Goal: Task Accomplishment & Management: Use online tool/utility

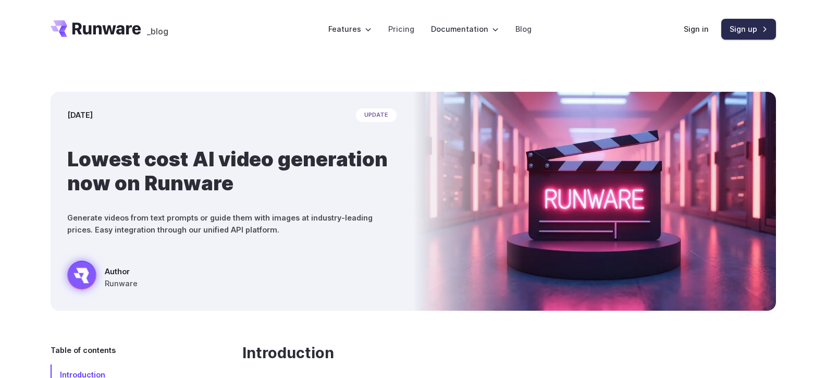
click at [737, 33] on link "Sign up" at bounding box center [748, 29] width 55 height 20
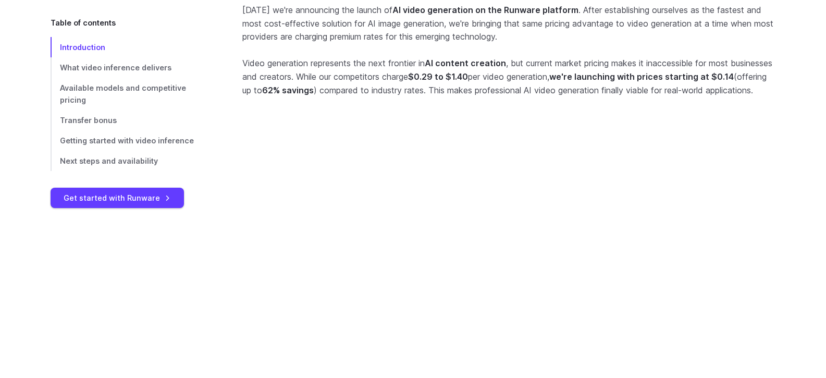
scroll to position [373, 0]
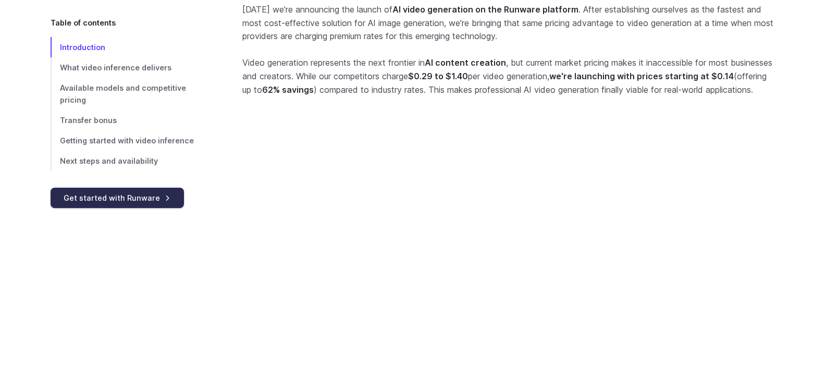
click at [142, 187] on link "Get started with Runware" at bounding box center [117, 197] width 133 height 20
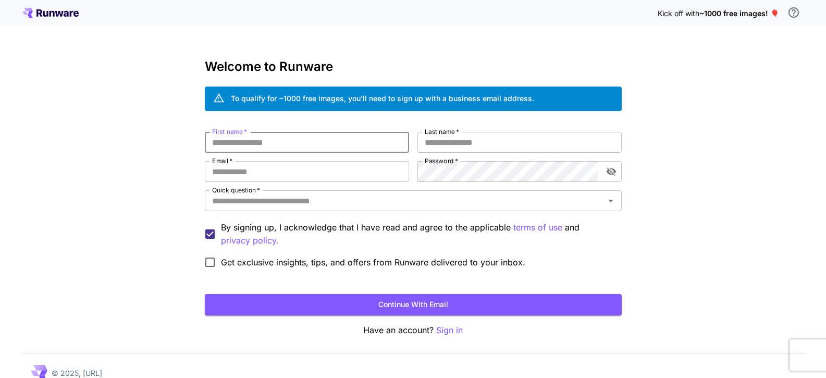
click at [283, 139] on input "First name   *" at bounding box center [307, 142] width 204 height 21
type input "******"
click at [479, 145] on input "Last name   *" at bounding box center [519, 142] width 204 height 21
type input "********"
click at [280, 177] on input "Email   *" at bounding box center [307, 171] width 204 height 21
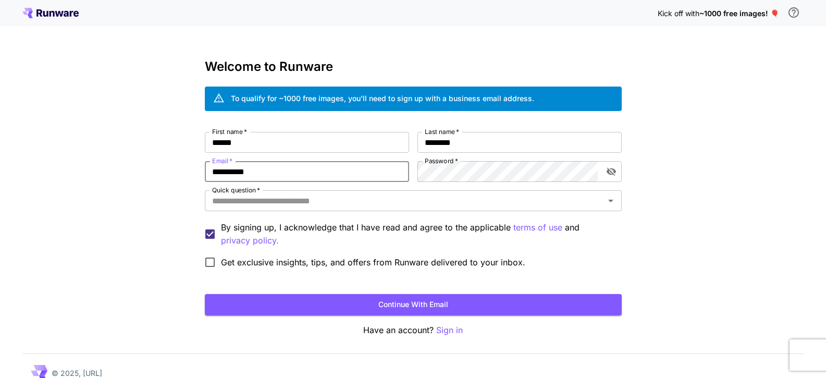
type input "**********"
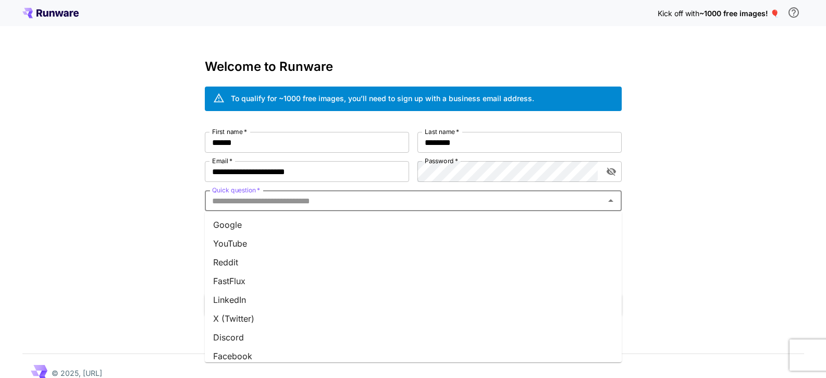
click at [293, 207] on input "Quick question   *" at bounding box center [404, 200] width 393 height 15
click at [259, 226] on li "Google" at bounding box center [413, 224] width 417 height 19
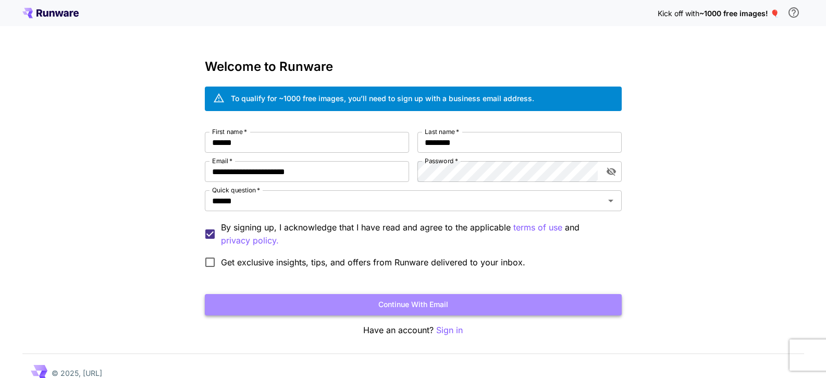
click at [382, 301] on button "Continue with email" at bounding box center [413, 304] width 417 height 21
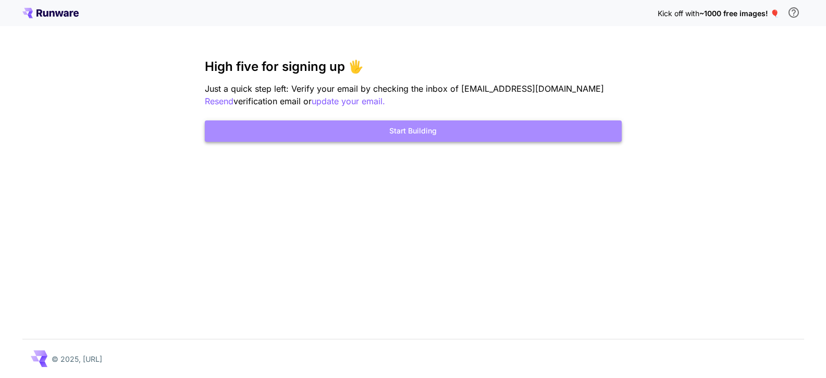
click at [415, 132] on button "Start Building" at bounding box center [413, 130] width 417 height 21
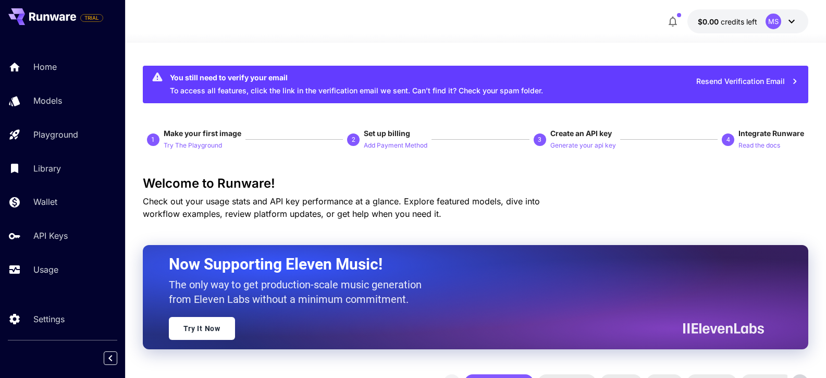
click at [771, 21] on div "MS" at bounding box center [773, 22] width 16 height 16
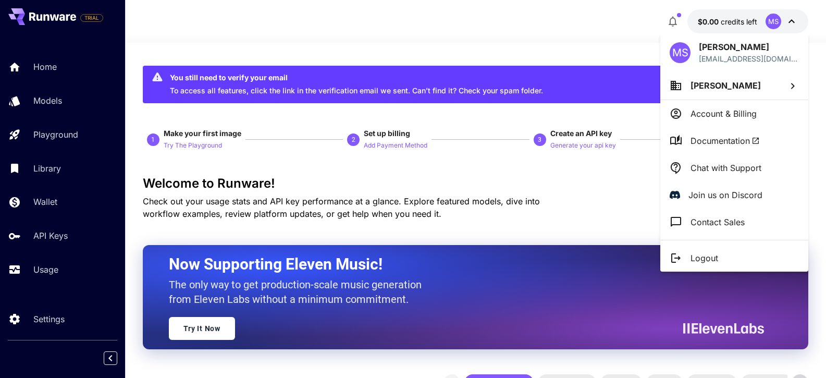
click at [771, 24] on div at bounding box center [413, 189] width 826 height 378
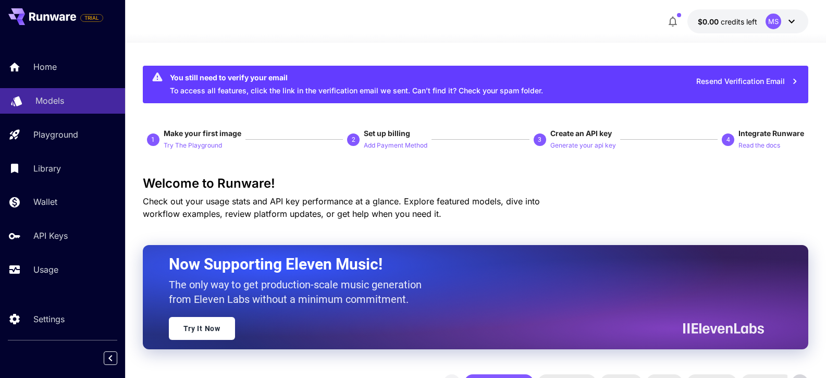
click at [61, 100] on p "Models" at bounding box center [49, 100] width 29 height 12
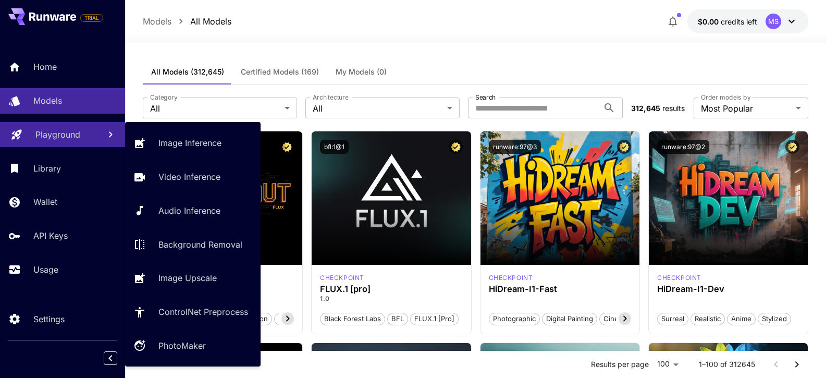
click at [56, 131] on p "Playground" at bounding box center [57, 134] width 45 height 12
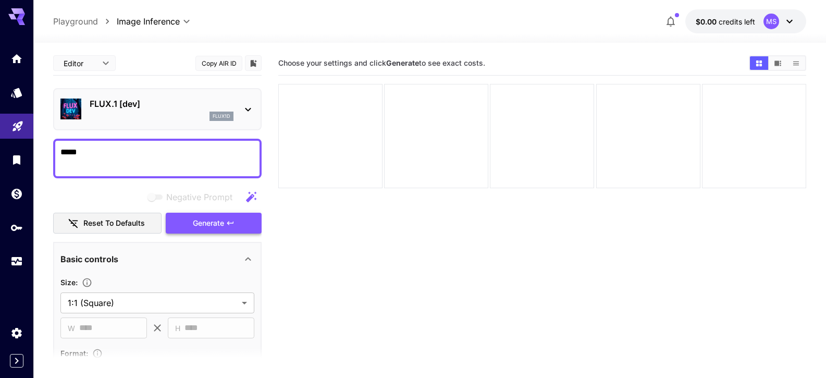
type textarea "*****"
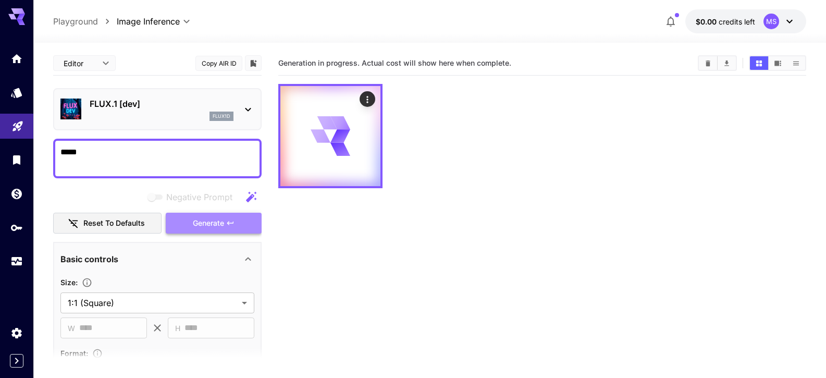
click at [189, 219] on button "Generate" at bounding box center [214, 222] width 96 height 21
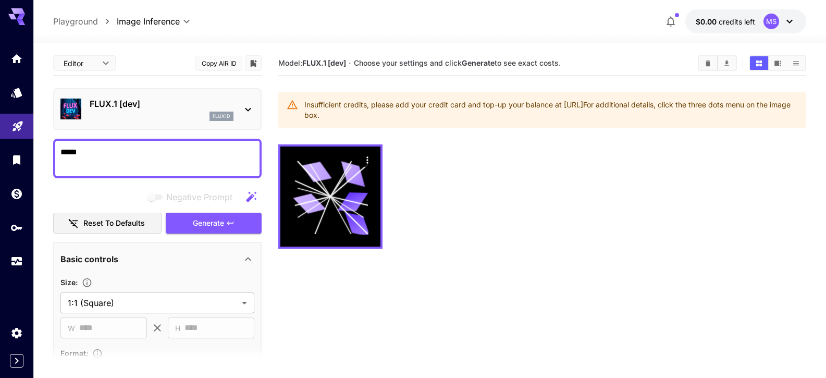
click at [251, 106] on icon at bounding box center [248, 109] width 12 height 12
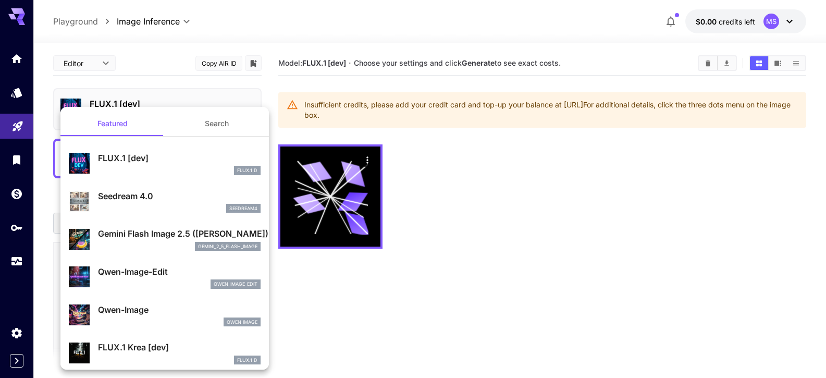
click at [324, 71] on div at bounding box center [413, 189] width 826 height 378
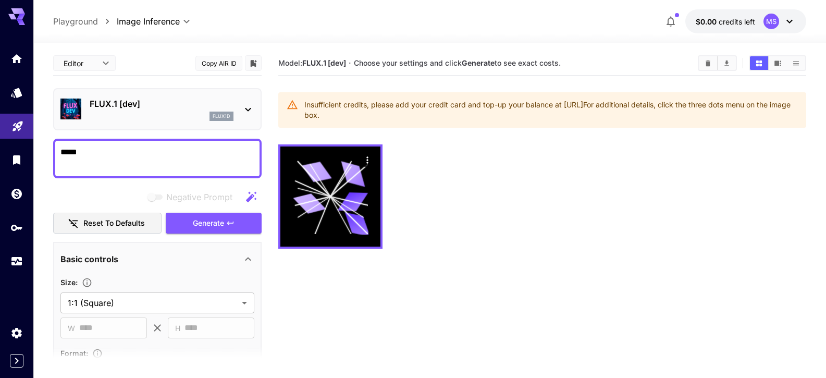
click at [770, 21] on div "MS" at bounding box center [771, 22] width 16 height 16
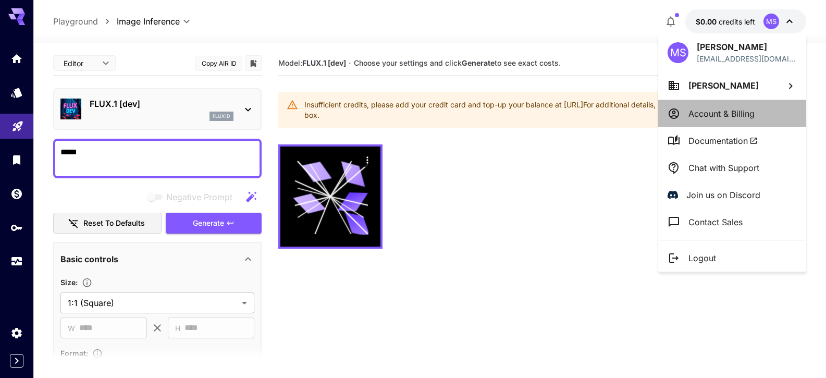
click at [715, 110] on p "Account & Billing" at bounding box center [721, 113] width 66 height 12
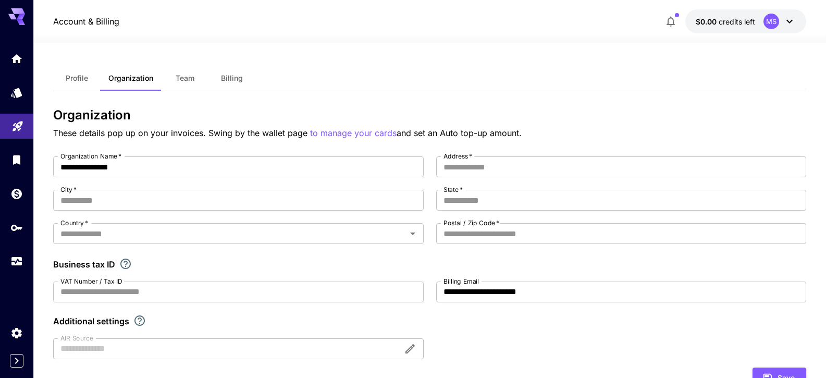
click at [87, 78] on button "Profile" at bounding box center [76, 78] width 47 height 25
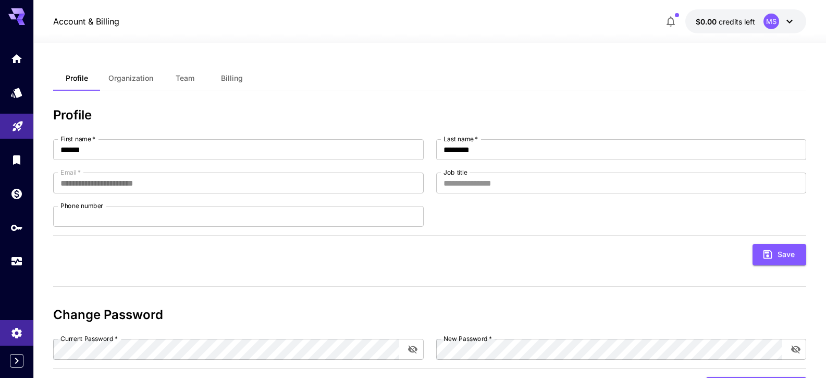
click at [16, 17] on icon at bounding box center [16, 16] width 17 height 17
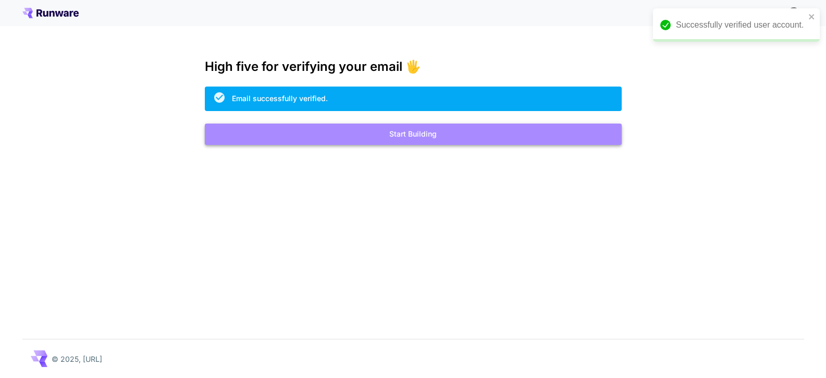
click at [420, 141] on button "Start Building" at bounding box center [413, 133] width 417 height 21
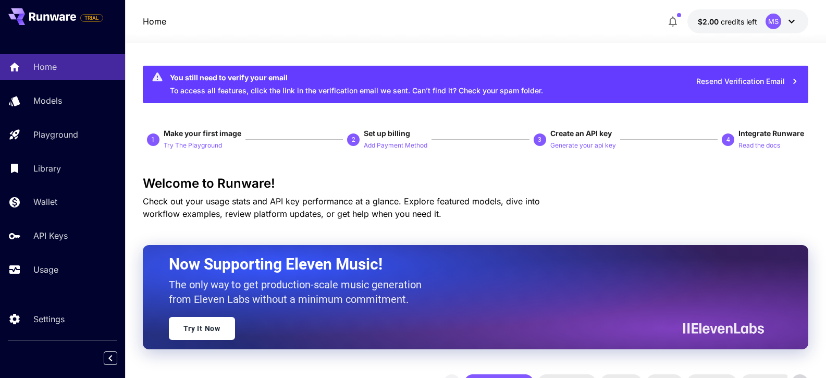
click at [398, 93] on div "You still need to verify your email To access all features, click the link in t…" at bounding box center [356, 84] width 373 height 31
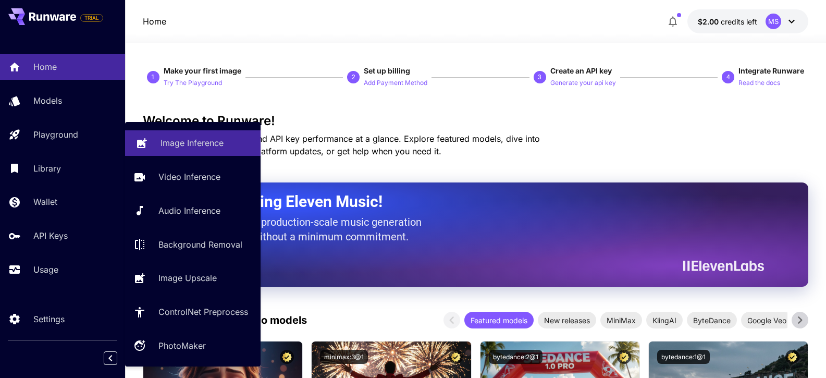
click at [42, 132] on p "Playground" at bounding box center [55, 134] width 45 height 12
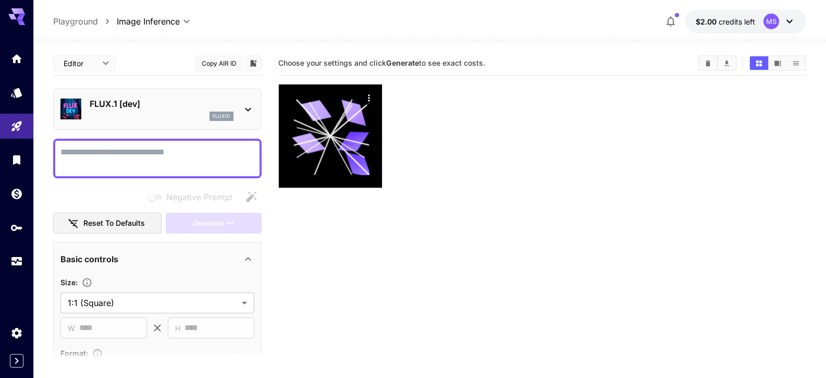
click at [190, 160] on textarea "Negative Prompt" at bounding box center [157, 158] width 194 height 25
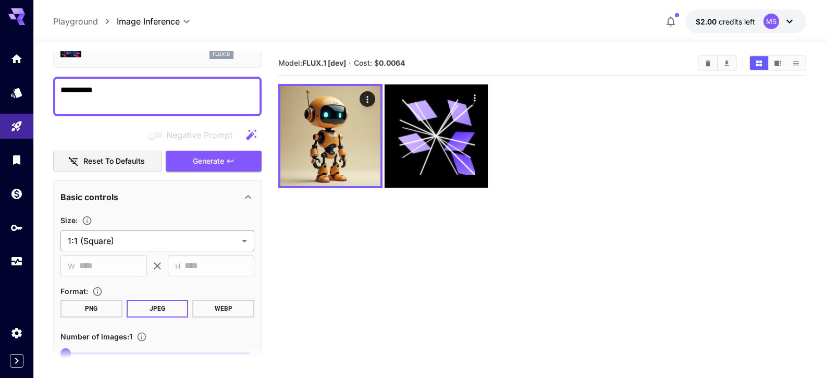
scroll to position [61, 0]
type textarea "**********"
click at [519, 226] on section "Model: FLUX.1 [dev] · Cost: $ 0.0064" at bounding box center [542, 240] width 528 height 378
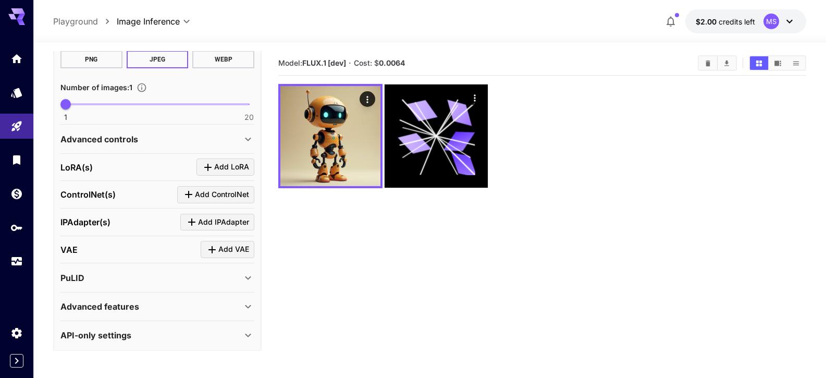
scroll to position [316, 0]
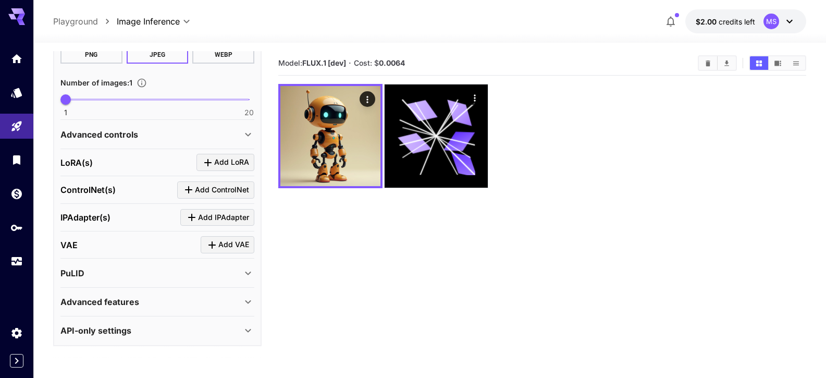
click at [142, 306] on div "Advanced features" at bounding box center [150, 301] width 181 height 12
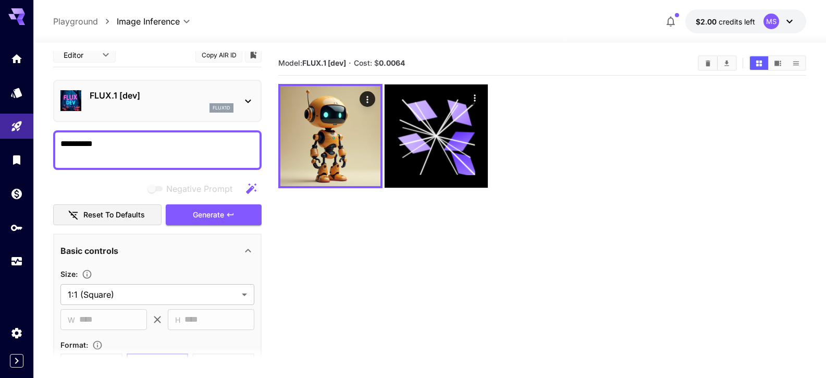
scroll to position [0, 0]
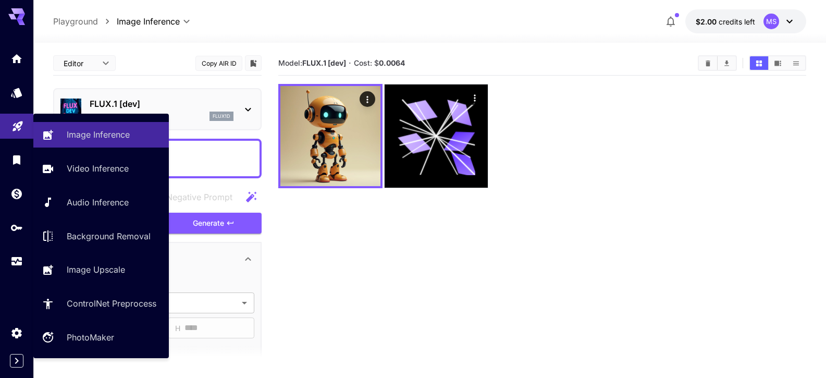
click at [20, 126] on icon "Playground" at bounding box center [17, 125] width 12 height 12
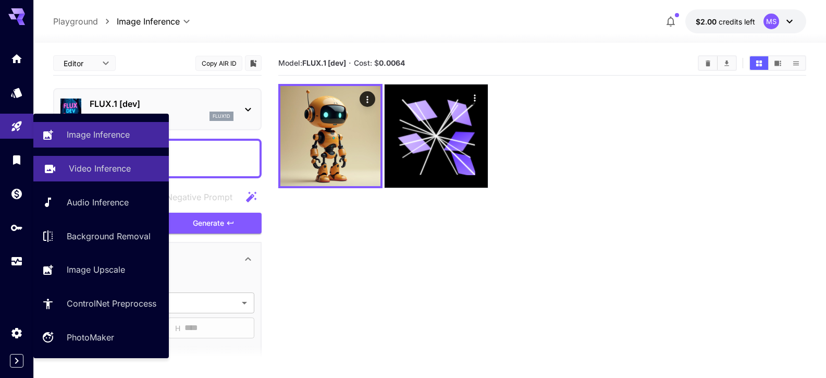
click at [94, 172] on p "Video Inference" at bounding box center [100, 168] width 62 height 12
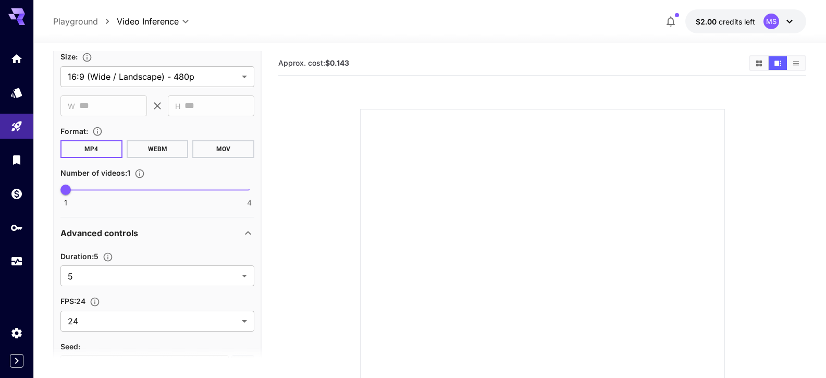
scroll to position [380, 0]
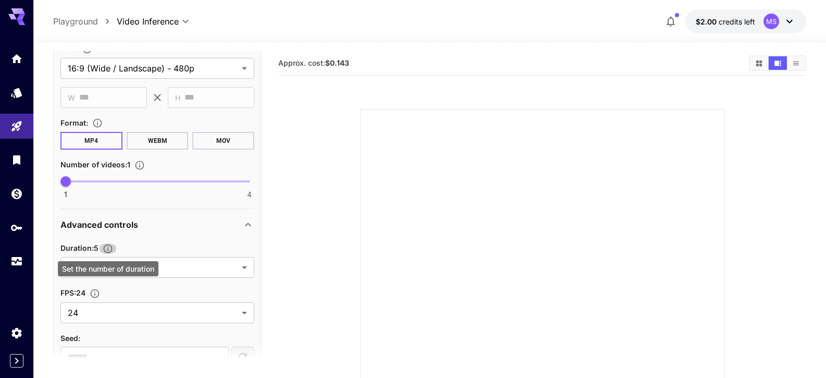
click at [108, 248] on icon "Set the number of duration" at bounding box center [108, 248] width 10 height 10
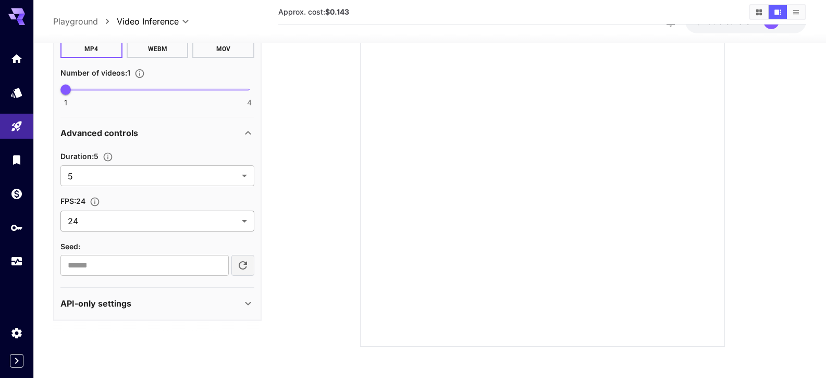
scroll to position [440, 0]
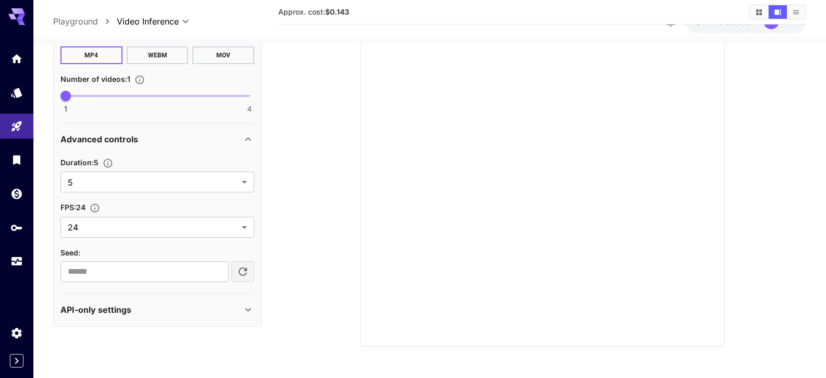
click at [167, 310] on div "API-only settings" at bounding box center [150, 309] width 181 height 12
click at [179, 311] on div "API-only settings" at bounding box center [150, 309] width 181 height 12
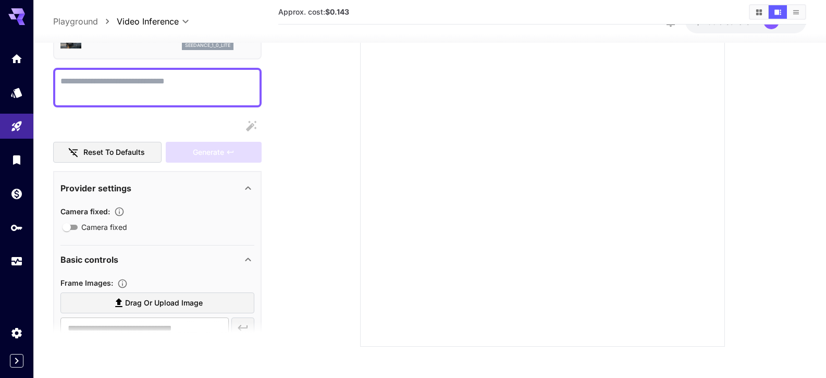
scroll to position [0, 0]
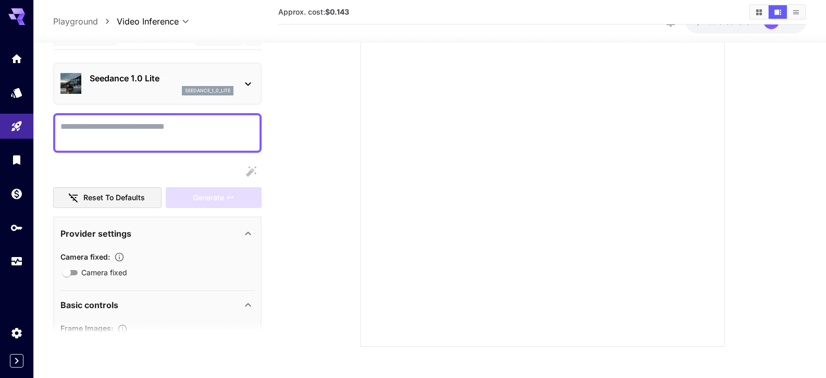
click at [139, 118] on div at bounding box center [157, 132] width 208 height 40
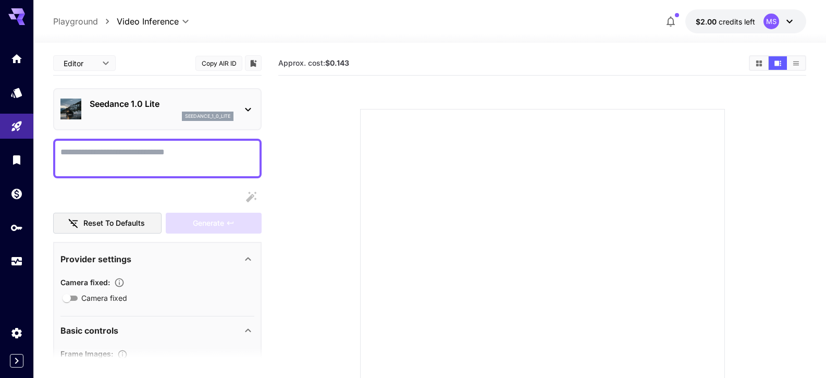
click at [108, 68] on body "**********" at bounding box center [413, 252] width 826 height 505
click at [108, 68] on div at bounding box center [413, 189] width 826 height 378
click at [109, 158] on textarea "Camera fixed" at bounding box center [157, 158] width 194 height 25
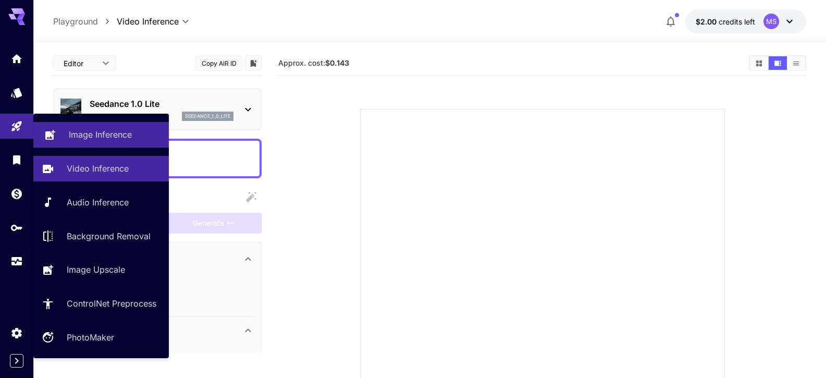
click at [80, 134] on p "Image Inference" at bounding box center [100, 134] width 63 height 12
type input "**********"
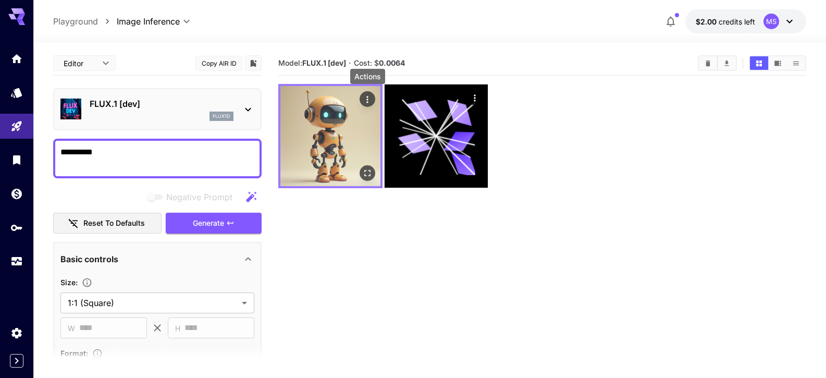
click at [367, 97] on icon "Actions" at bounding box center [367, 99] width 2 height 7
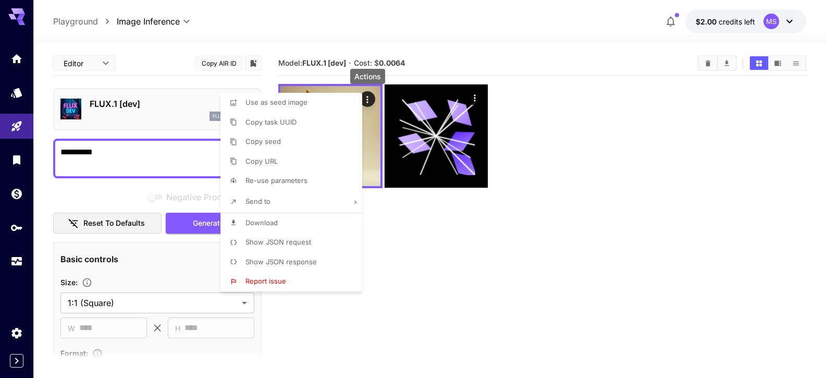
click at [281, 202] on li "Send to" at bounding box center [294, 202] width 148 height 22
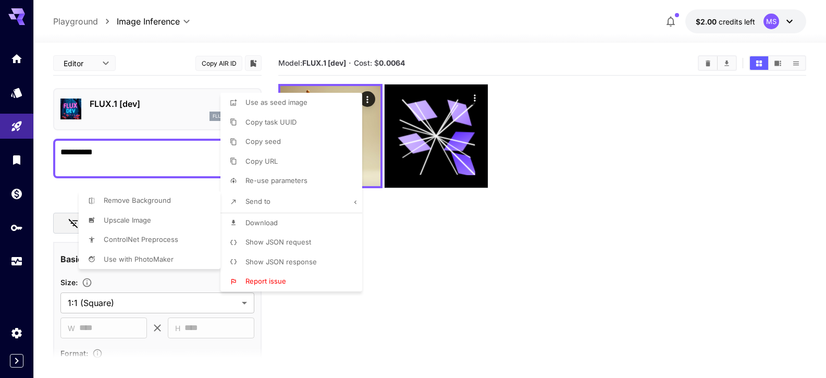
click at [268, 225] on div at bounding box center [413, 189] width 826 height 378
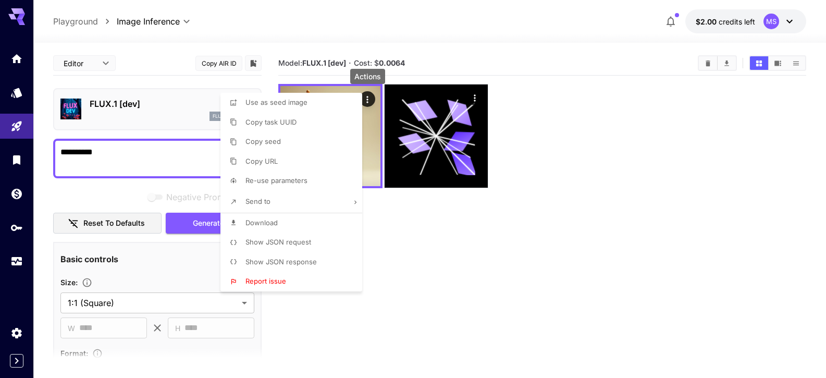
click at [267, 224] on span "Download" at bounding box center [261, 222] width 32 height 8
click at [107, 189] on div at bounding box center [413, 189] width 826 height 378
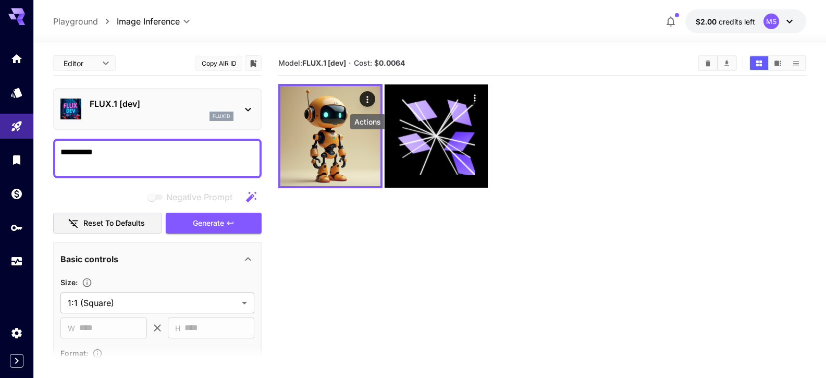
scroll to position [82, 0]
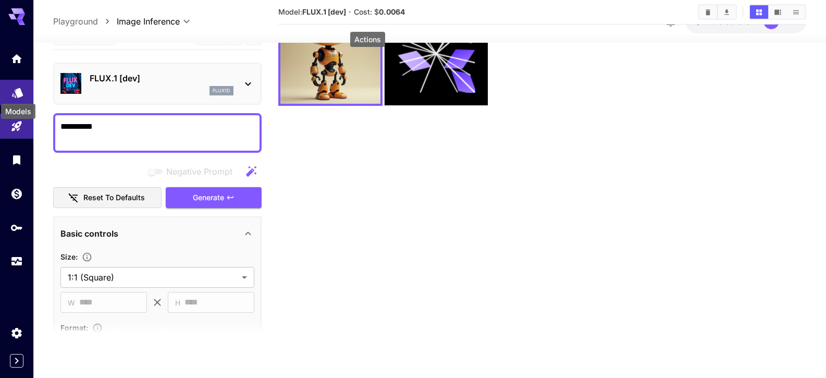
click at [12, 87] on icon "Models" at bounding box center [17, 91] width 12 height 12
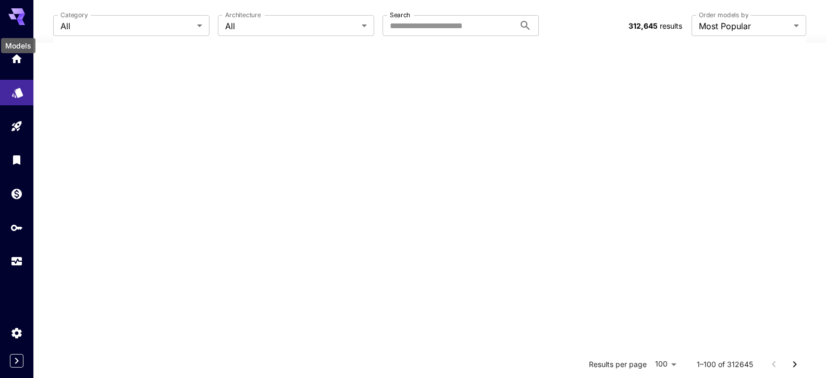
scroll to position [17, 0]
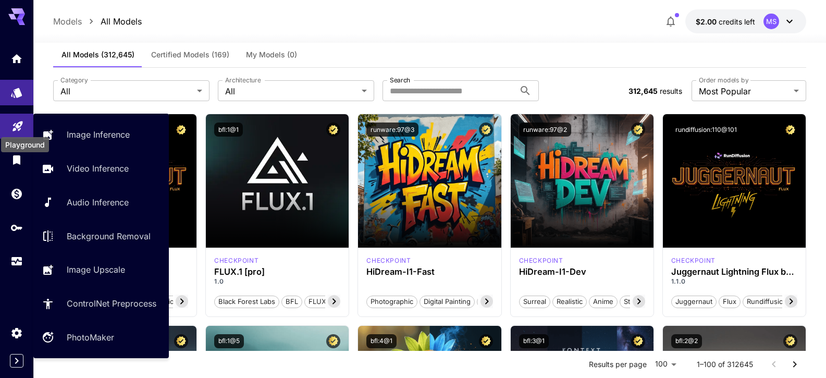
click at [11, 122] on icon "Playground" at bounding box center [17, 123] width 12 height 12
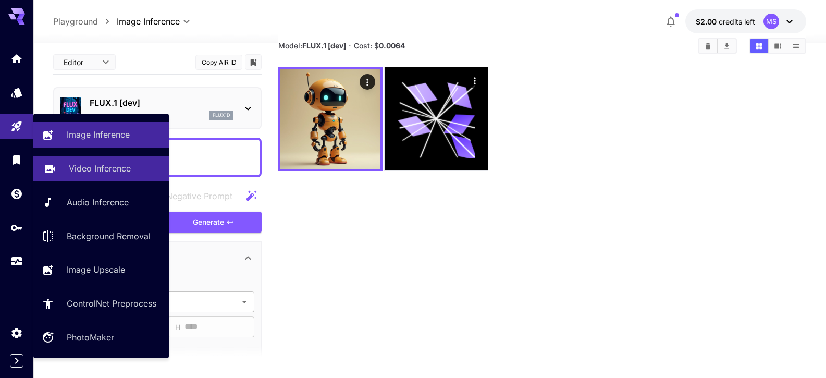
click at [88, 168] on p "Video Inference" at bounding box center [100, 168] width 62 height 12
type input "**********"
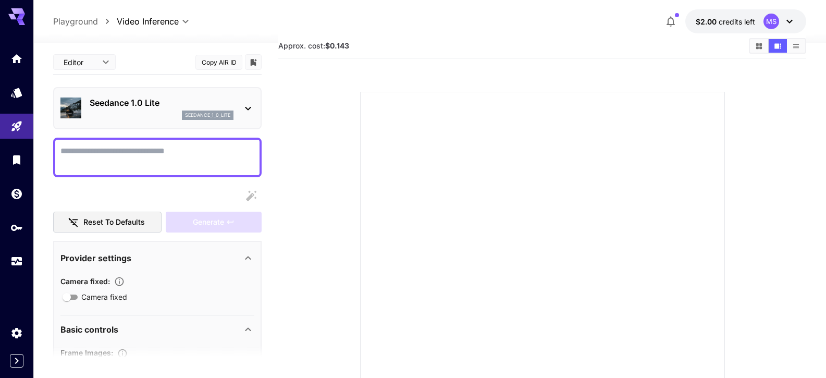
click at [99, 155] on textarea "Camera fixed" at bounding box center [157, 157] width 194 height 25
click at [248, 110] on icon at bounding box center [248, 108] width 12 height 12
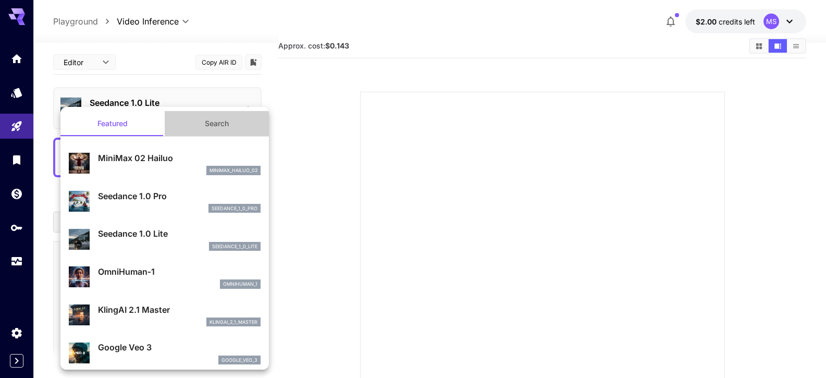
click at [248, 111] on button "Search" at bounding box center [217, 123] width 104 height 25
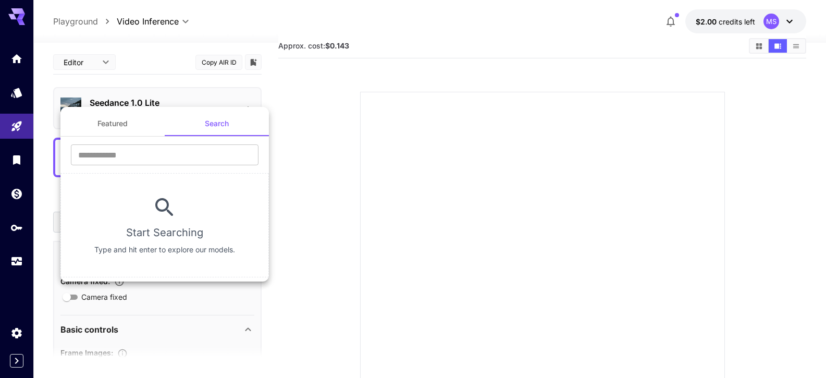
click at [355, 170] on div at bounding box center [413, 189] width 826 height 378
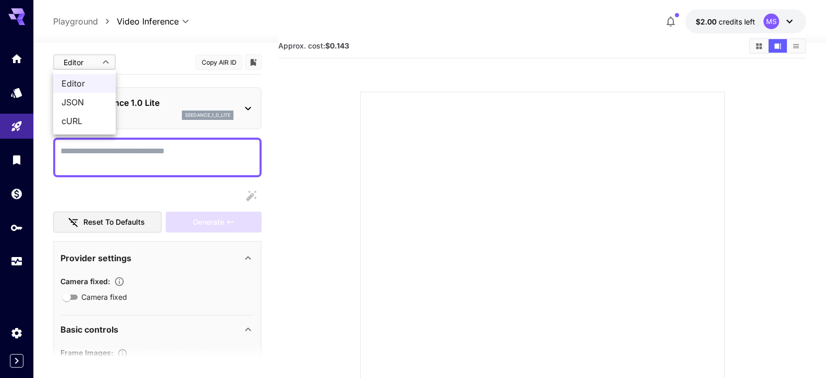
click at [97, 64] on body "**********" at bounding box center [413, 235] width 826 height 505
click at [97, 64] on div at bounding box center [413, 189] width 826 height 378
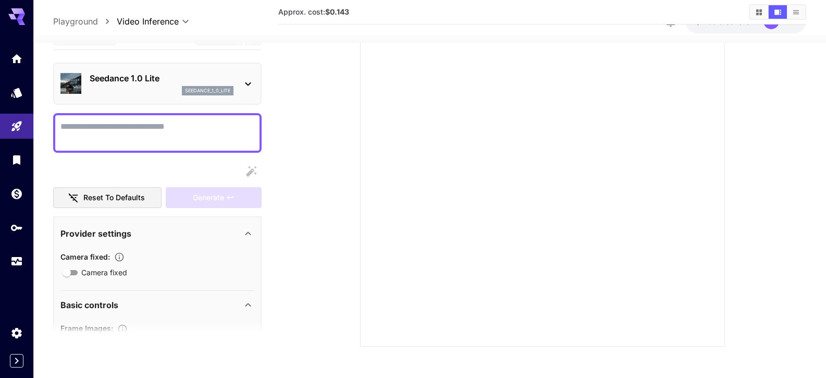
click at [153, 310] on div "Basic controls" at bounding box center [150, 304] width 181 height 12
click at [246, 303] on icon at bounding box center [248, 304] width 12 height 12
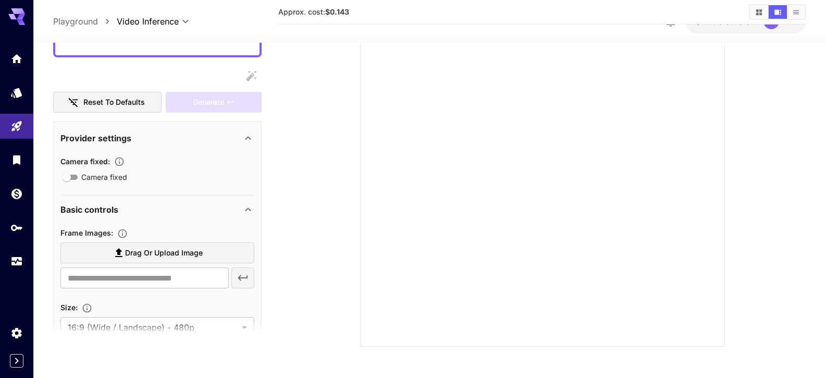
scroll to position [155, 0]
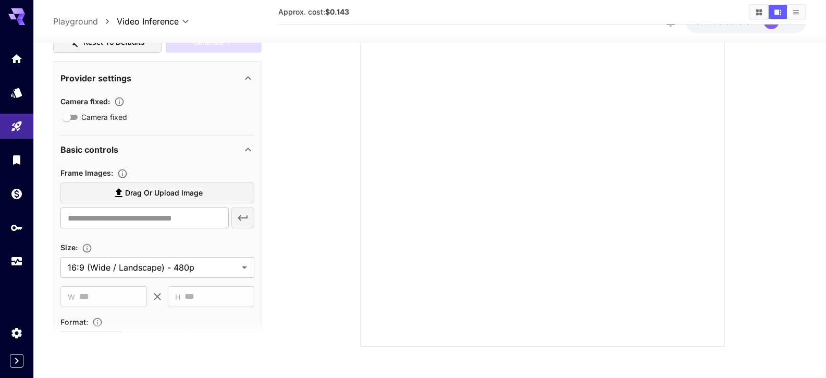
click at [163, 195] on span "Drag or upload image" at bounding box center [164, 192] width 78 height 13
click at [0, 0] on input "Drag or upload image" at bounding box center [0, 0] width 0 height 0
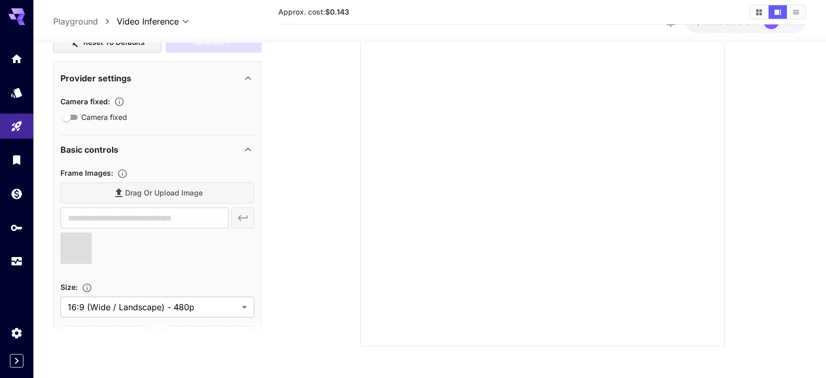
type input "**********"
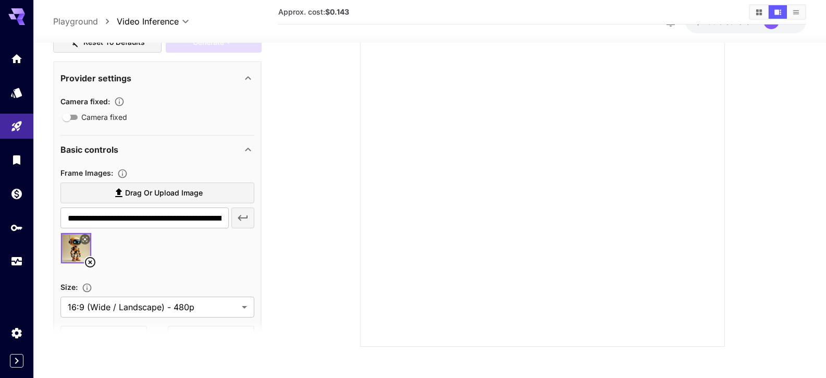
scroll to position [153, 0]
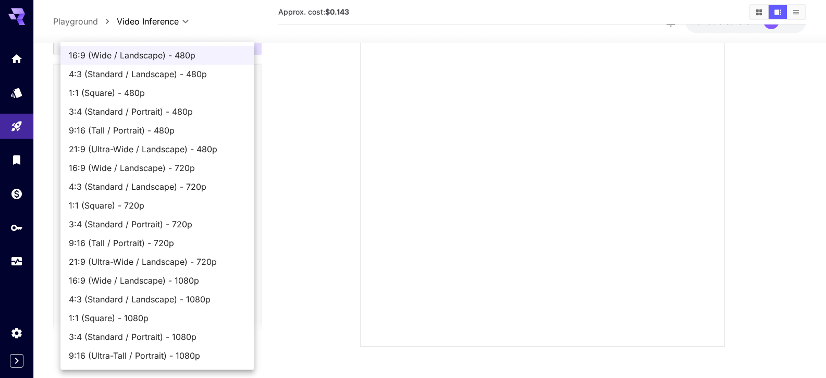
click at [208, 309] on body "**********" at bounding box center [413, 125] width 826 height 505
click at [139, 319] on span "1:1 (Square) - 1080p" at bounding box center [157, 317] width 177 height 12
type input "**********"
type input "****"
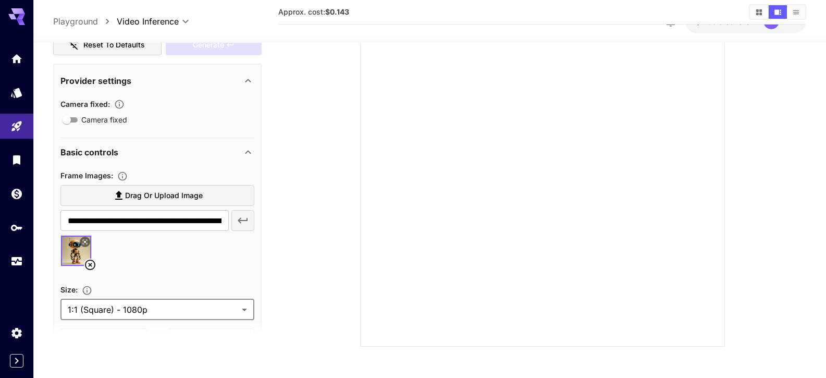
click at [157, 309] on body "**********" at bounding box center [413, 125] width 826 height 505
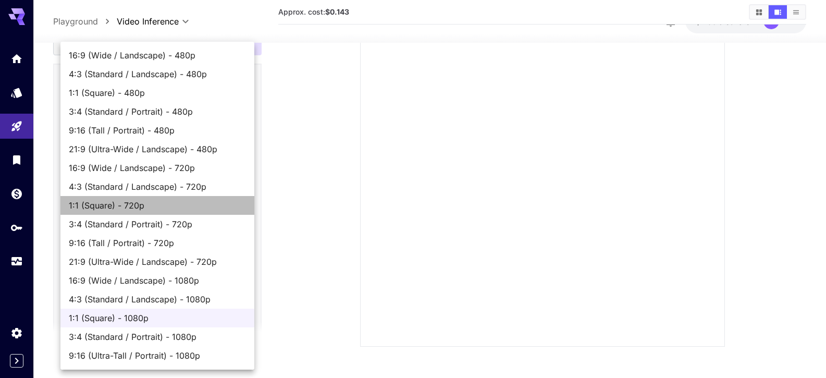
click at [126, 205] on span "1:1 (Square) - 720p" at bounding box center [157, 205] width 177 height 12
type input "**********"
type input "***"
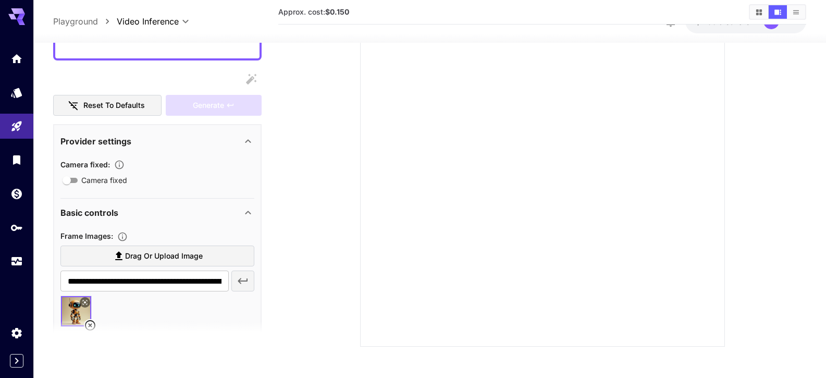
scroll to position [0, 0]
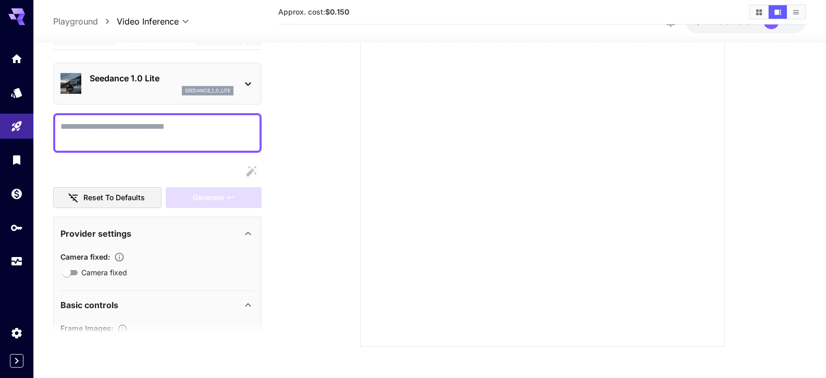
click at [112, 134] on textarea "Camera fixed" at bounding box center [157, 132] width 194 height 25
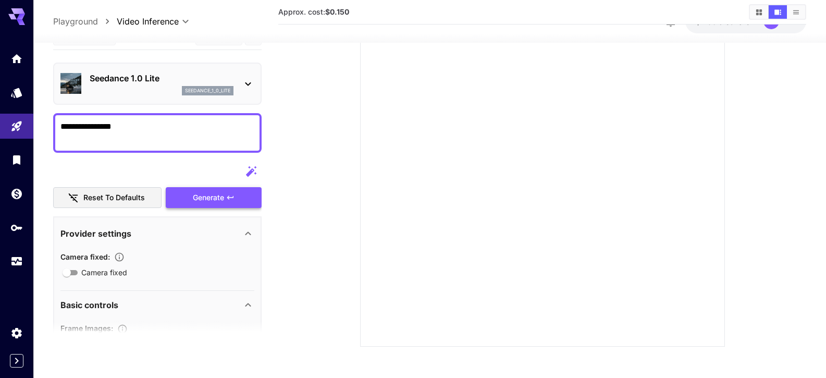
type textarea "**********"
click at [202, 204] on div "Reset to defaults Generate" at bounding box center [157, 183] width 208 height 47
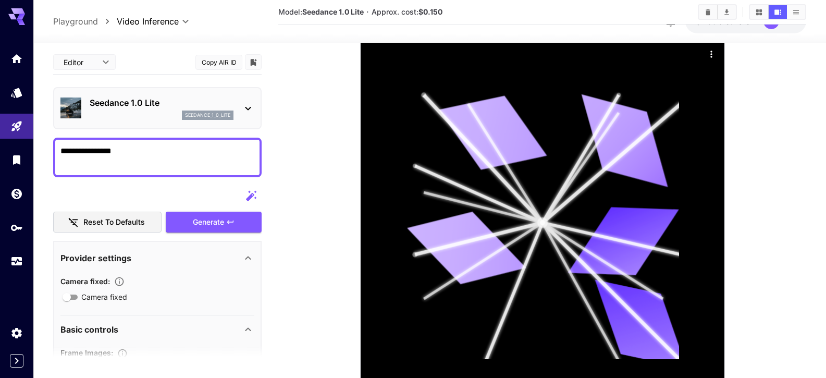
scroll to position [208, 0]
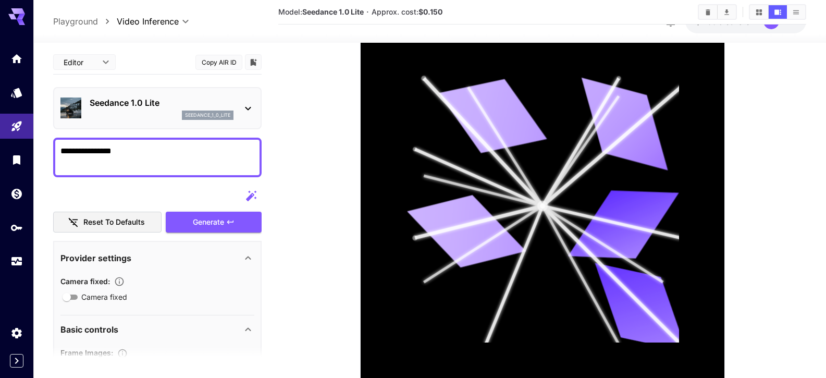
click at [302, 127] on section at bounding box center [541, 162] width 495 height 452
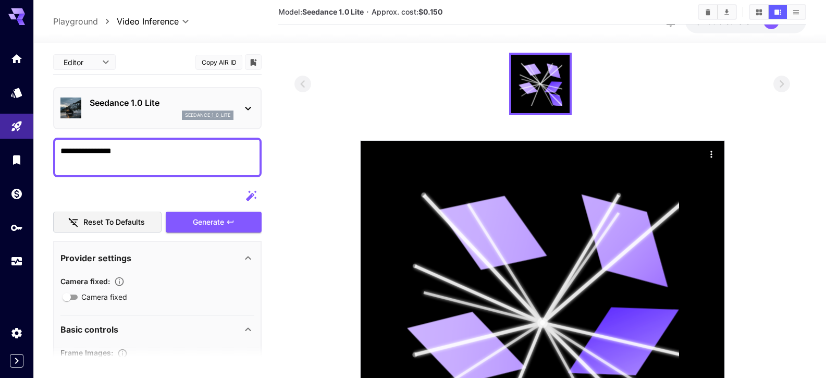
scroll to position [90, 0]
